Goal: Find specific page/section: Find specific page/section

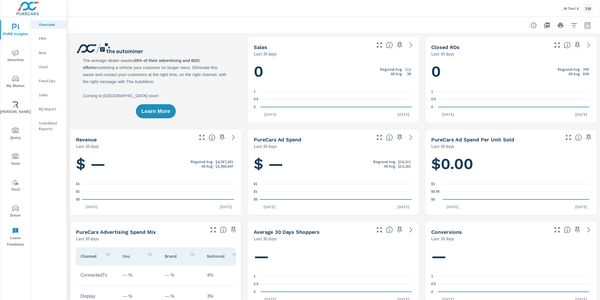
click at [567, 11] on div "JK Test 6 SW" at bounding box center [578, 8] width 30 height 10
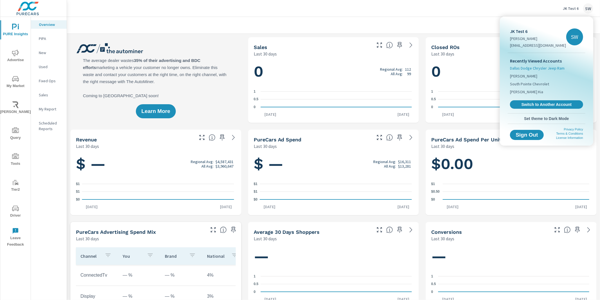
click at [537, 68] on span "Dallas Dodge Chrysler Jeep Ram" at bounding box center [537, 68] width 55 height 6
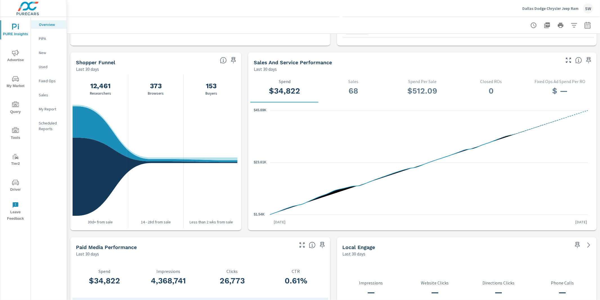
scroll to position [657, 0]
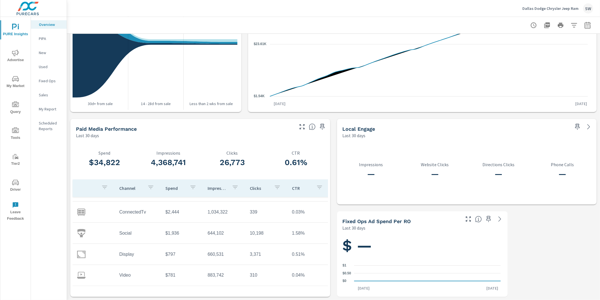
scroll to position [42, 8]
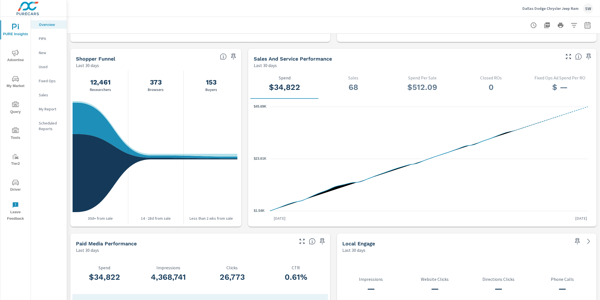
scroll to position [657, 0]
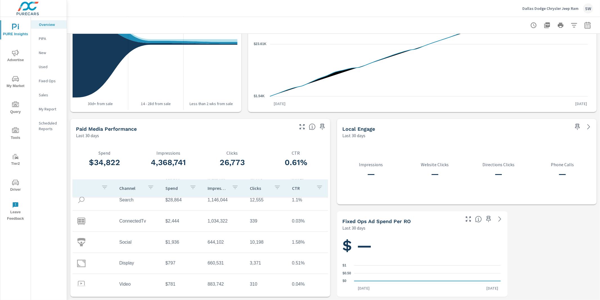
scroll to position [42, 0]
